Goal: Task Accomplishment & Management: Use online tool/utility

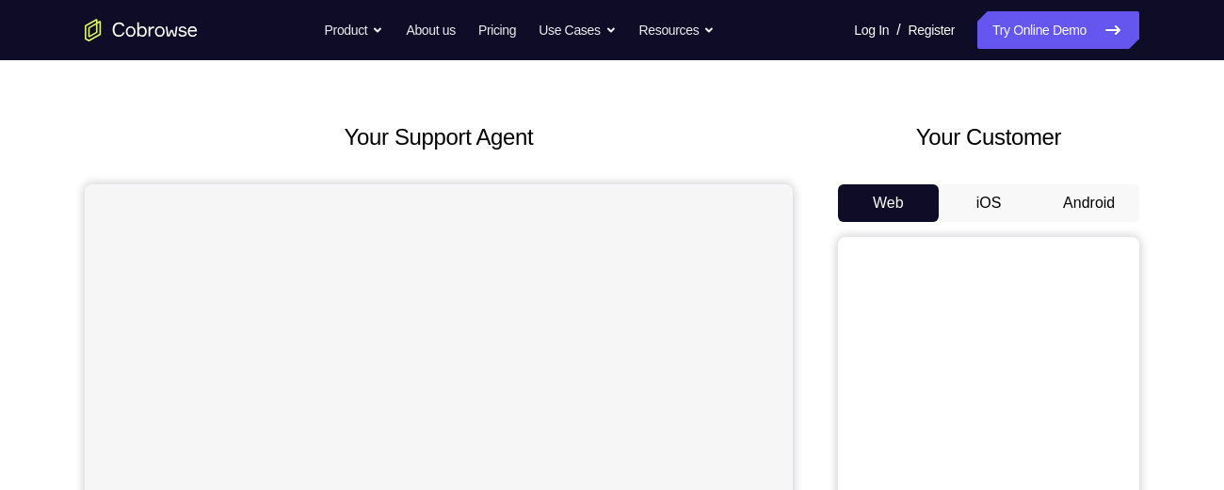
scroll to position [64, 0]
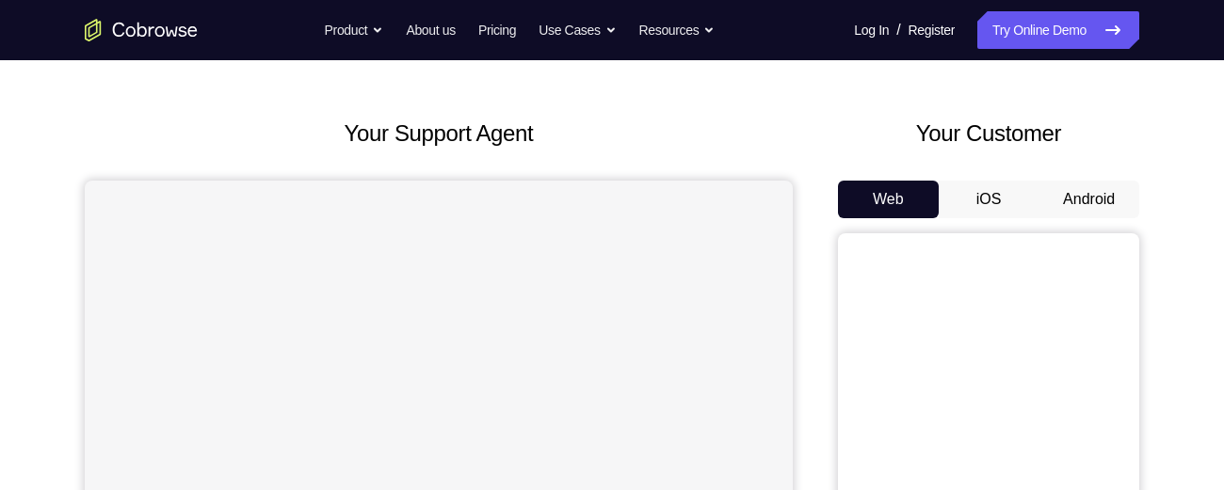
click at [1087, 199] on button "Android" at bounding box center [1088, 200] width 101 height 38
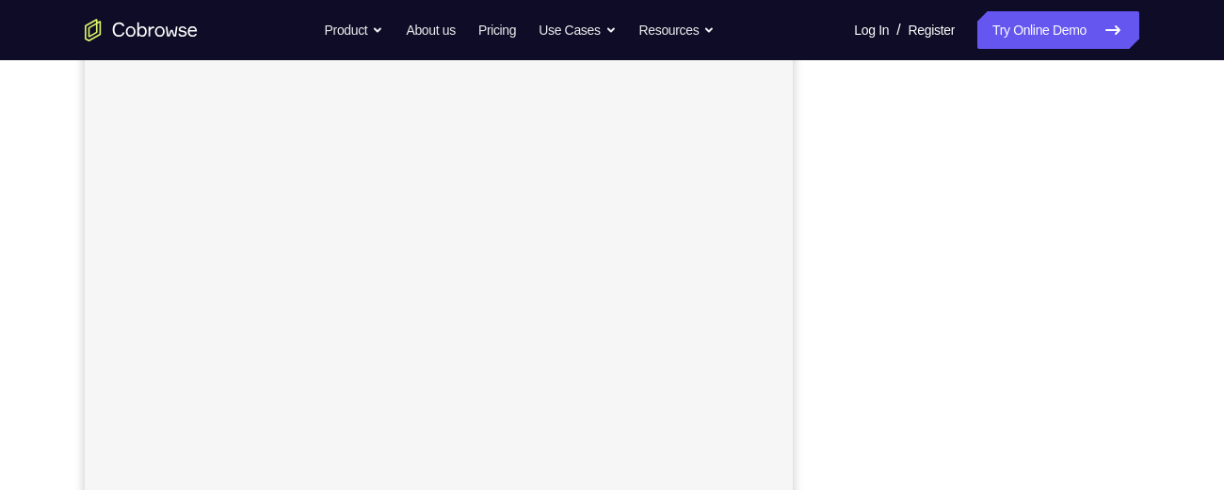
scroll to position [353, 0]
click at [1068, 27] on link "Try Online Demo" at bounding box center [1058, 30] width 162 height 38
click at [1053, 32] on link "Try Online Demo" at bounding box center [1058, 30] width 162 height 38
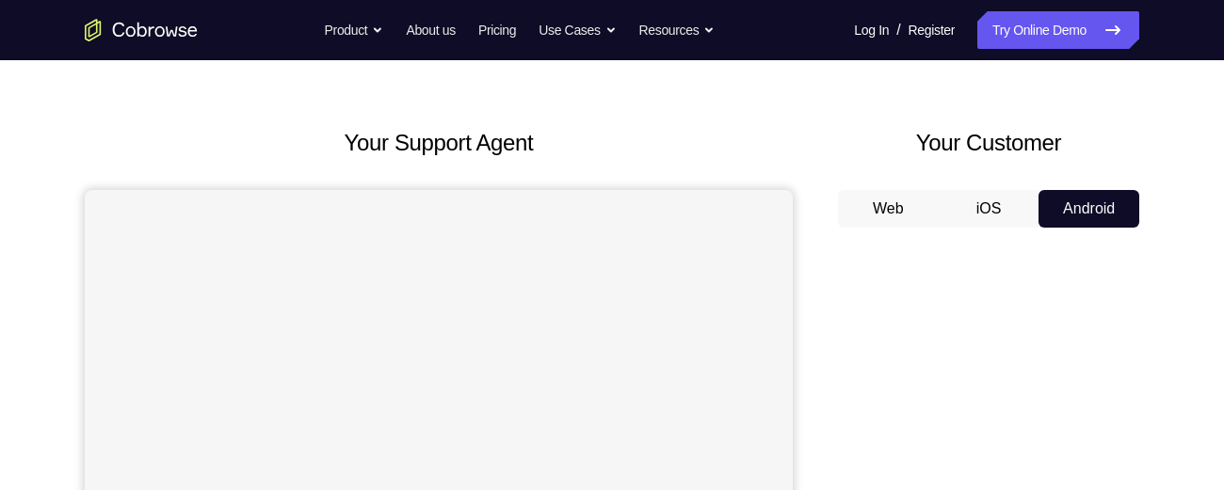
scroll to position [18, 0]
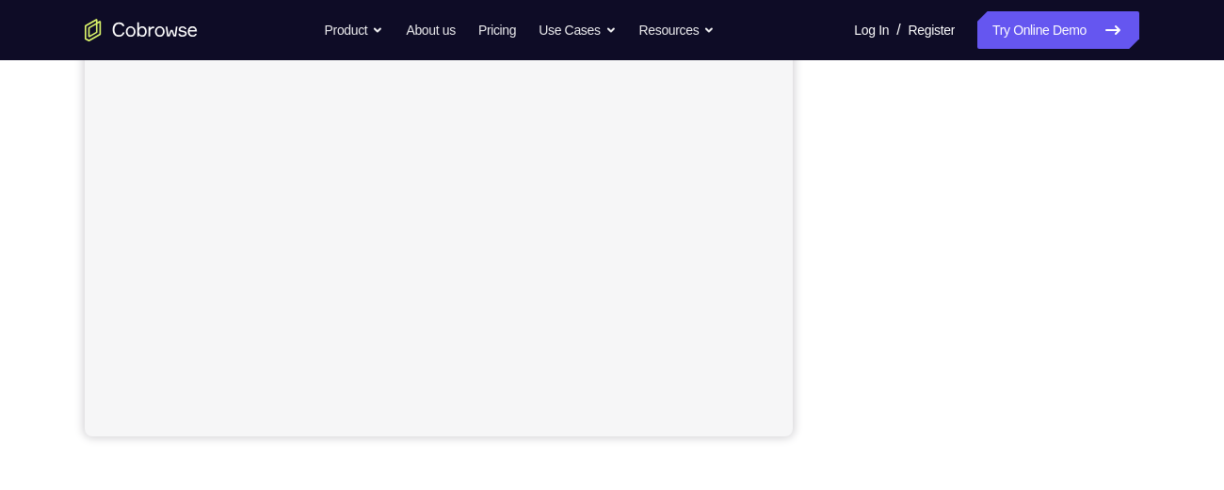
scroll to position [475, 0]
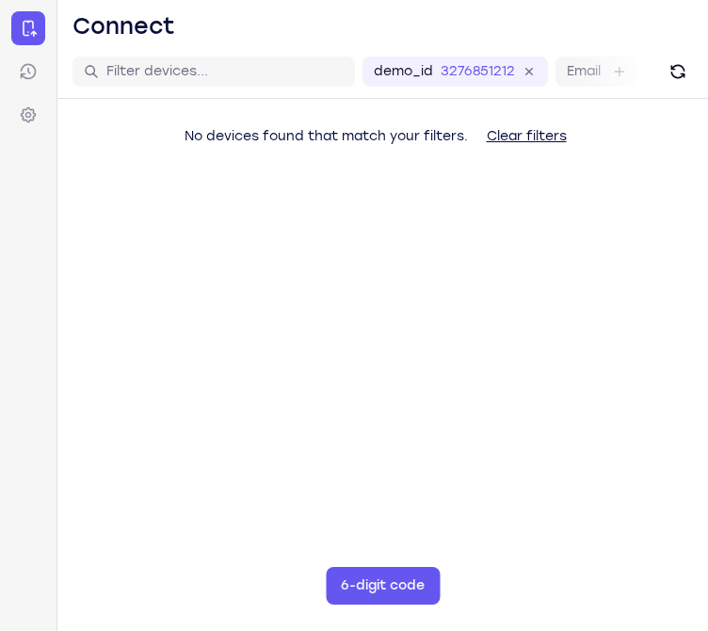
click at [666, 430] on main "demo_id 3276851212 3276851212 Email User ID Device ID Device name 6-digit code …" at bounding box center [382, 360] width 651 height 631
